Goal: Information Seeking & Learning: Learn about a topic

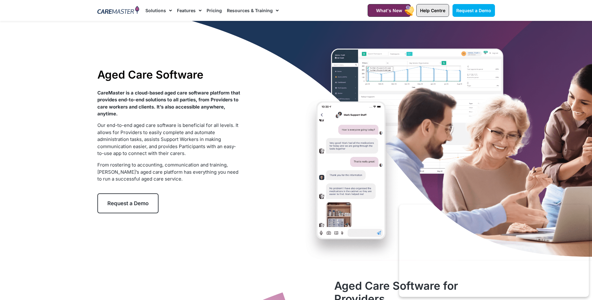
click at [424, 13] on link "Help Centre" at bounding box center [432, 10] width 33 height 13
